Goal: Task Accomplishment & Management: Manage account settings

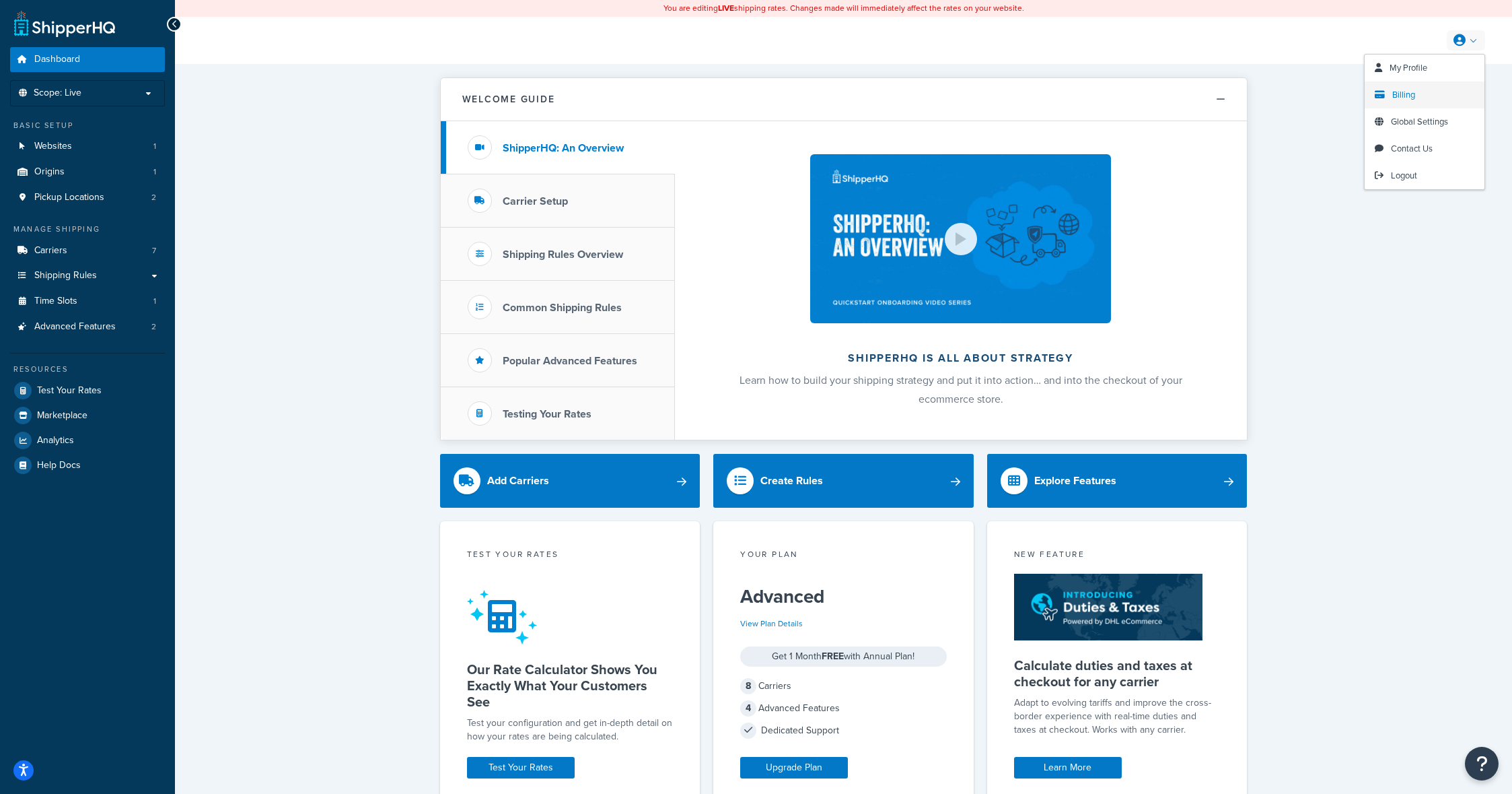
click at [1397, 95] on span "Billing" at bounding box center [1403, 94] width 23 height 13
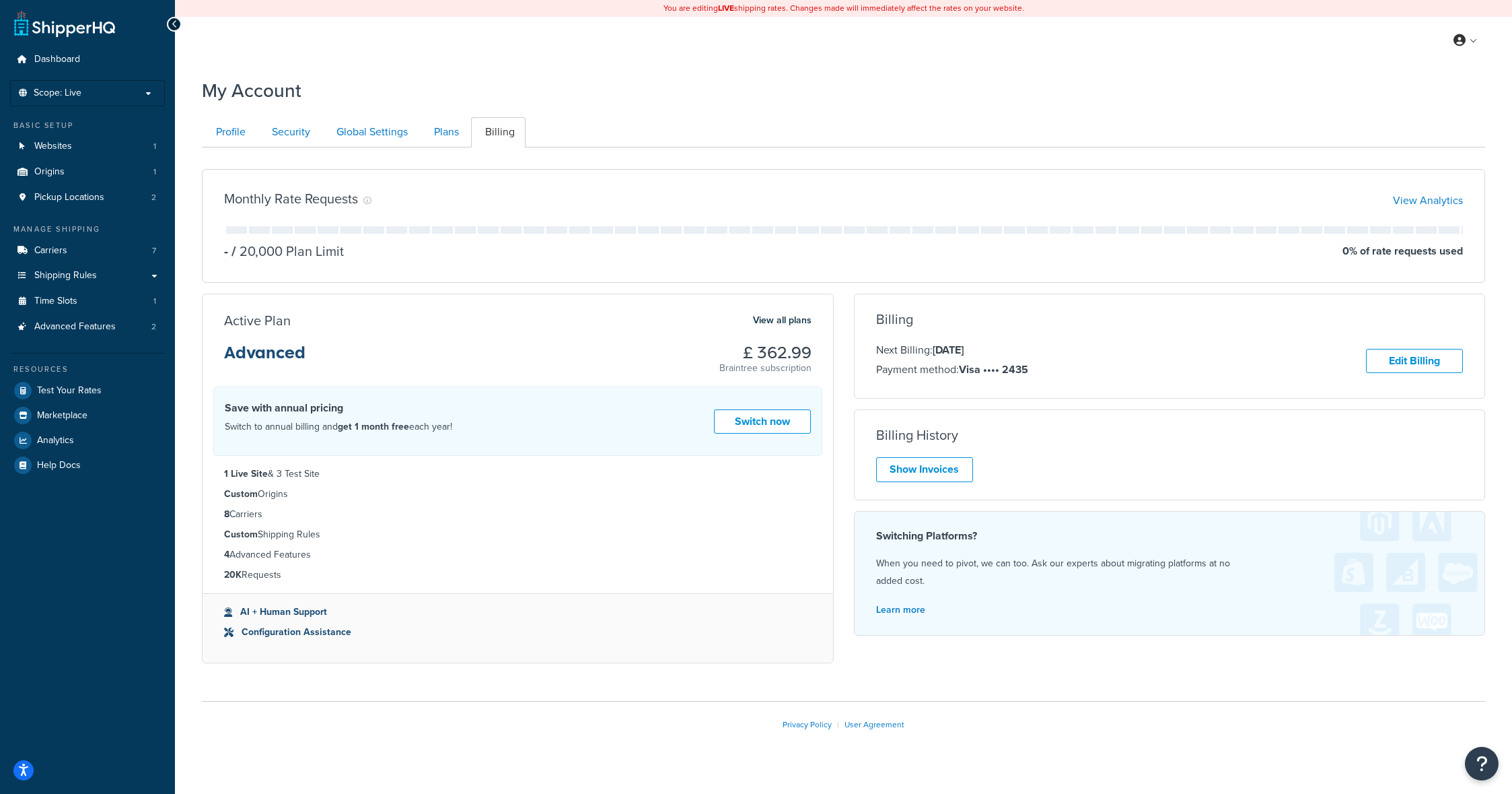
scroll to position [21, 0]
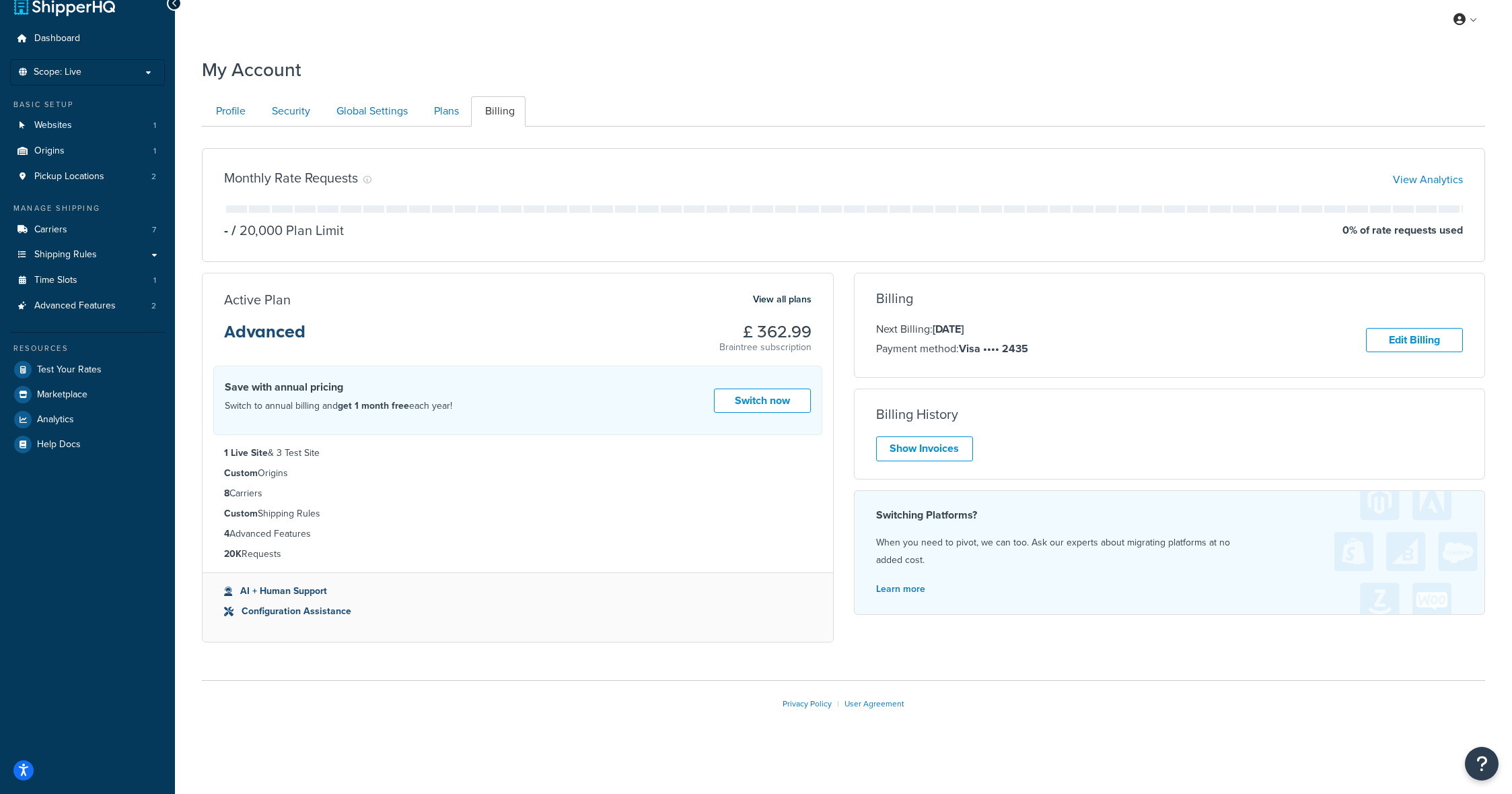
click at [1352, 716] on div "Privacy Policy | User Agreement" at bounding box center [843, 703] width 1284 height 47
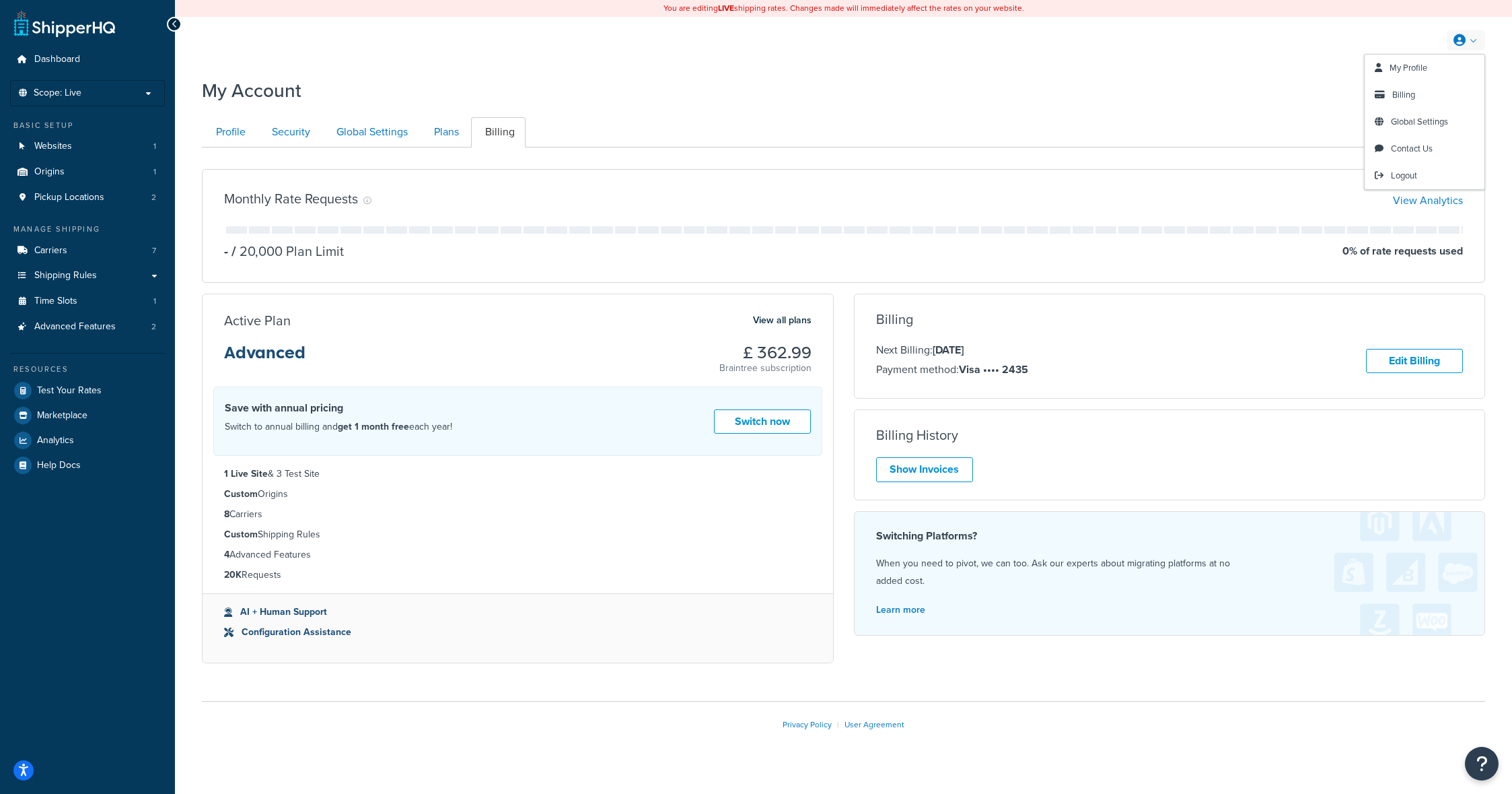
click at [1458, 38] on icon at bounding box center [1460, 40] width 12 height 12
click at [1406, 148] on span "Contact Us" at bounding box center [1412, 148] width 42 height 13
click at [66, 31] on link at bounding box center [64, 24] width 101 height 27
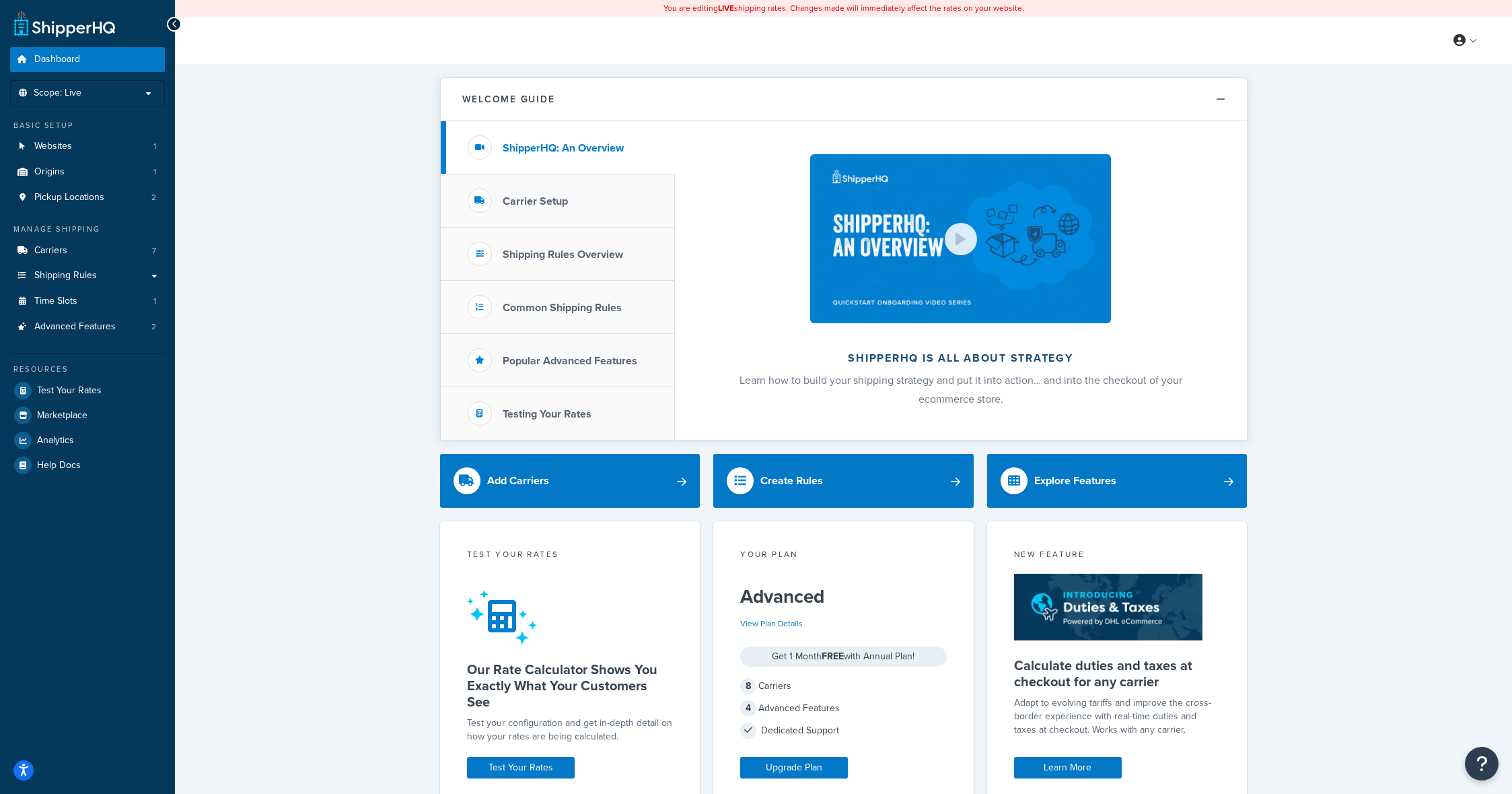
drag, startPoint x: 1443, startPoint y: 69, endPoint x: 1429, endPoint y: 41, distance: 31.3
click at [1443, 69] on div "Welcome Guide ShipperHQ: An Overview Carrier Setup Shipping Rules Overview Comm…" at bounding box center [843, 616] width 1337 height 1104
